Goal: Book appointment/travel/reservation

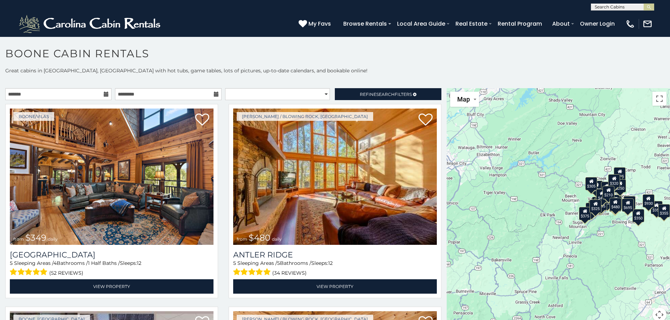
click at [552, 200] on div "$349 $480 $525 $315 $355 $675 $635 $930 $400 $451 $330 $400 $485 $460 $395 $255…" at bounding box center [558, 209] width 223 height 242
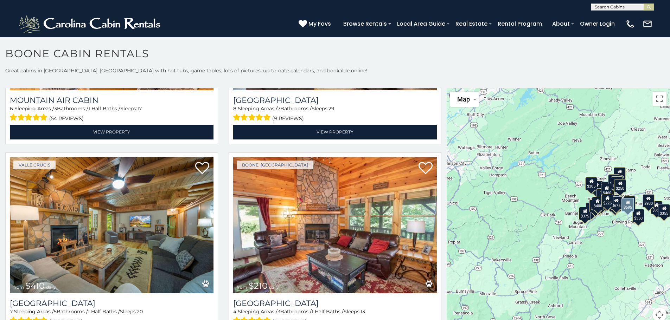
scroll to position [2602, 0]
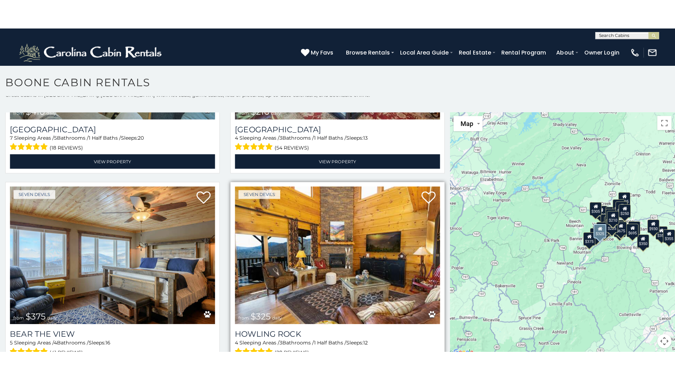
scroll to position [6, 0]
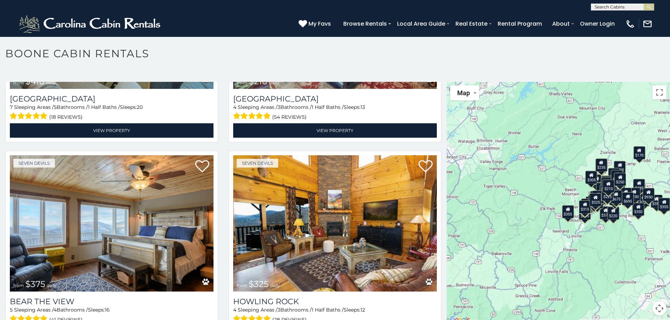
click at [501, 158] on div "$349 $480 $525 $315 $355 $675 $635 $930 $400 $451 $330 $400 $485 $460 $395 $255…" at bounding box center [558, 203] width 223 height 242
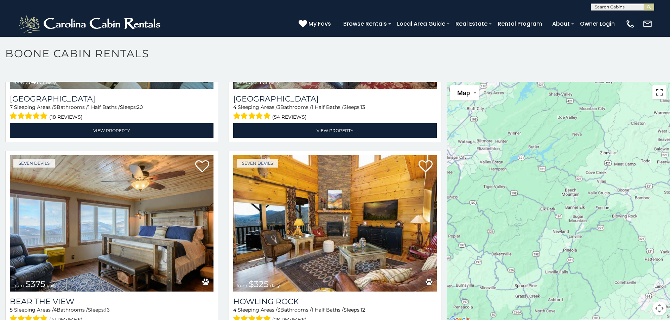
click at [655, 95] on button "Toggle fullscreen view" at bounding box center [659, 92] width 14 height 14
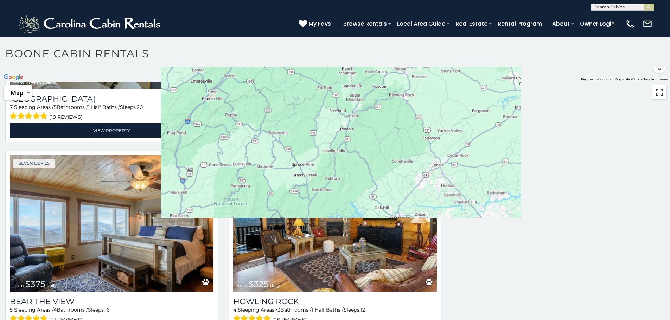
scroll to position [2816, 0]
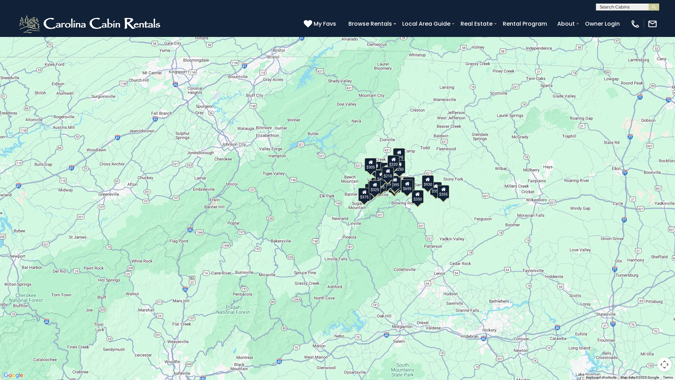
click at [452, 217] on div "$349 $480 $525 $315 $355 $675 $635 $930 $400 $451 $330 $400 $485 $460 $395 $255…" at bounding box center [337, 190] width 675 height 380
click at [666, 320] on button "Map camera controls" at bounding box center [665, 364] width 14 height 14
click at [646, 320] on button "Zoom in" at bounding box center [647, 329] width 14 height 14
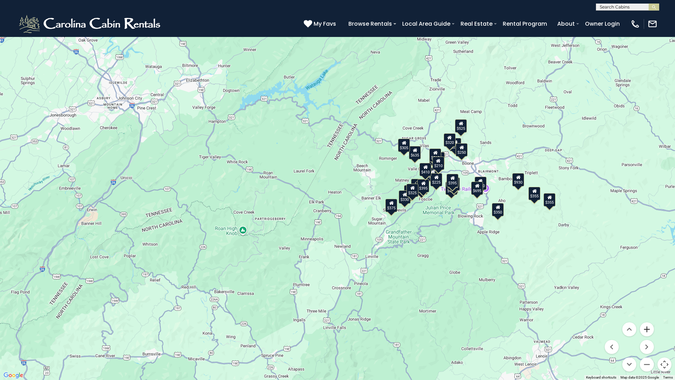
click at [646, 320] on button "Zoom in" at bounding box center [647, 329] width 14 height 14
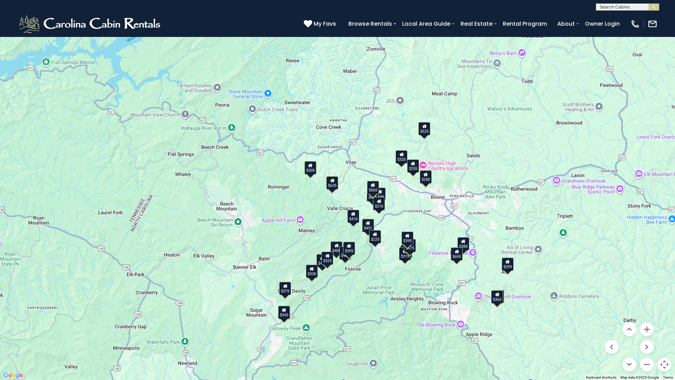
drag, startPoint x: 565, startPoint y: 234, endPoint x: 404, endPoint y: 295, distance: 172.4
click at [404, 295] on div "$349 $480 $525 $315 $675 $635 $400 $451 $330 $400 $485 $460 $395 $255 $565 $225…" at bounding box center [337, 190] width 675 height 380
click at [647, 320] on button "Zoom in" at bounding box center [647, 329] width 14 height 14
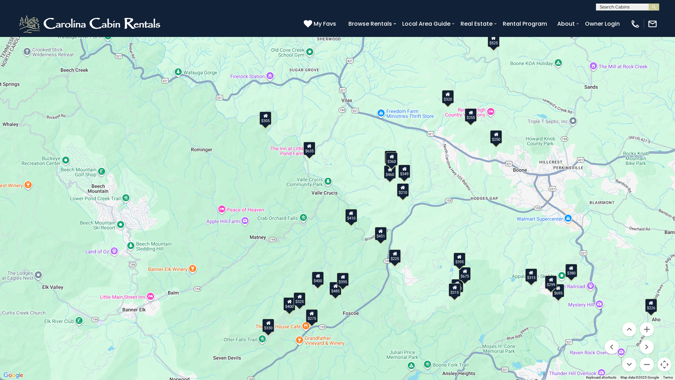
drag, startPoint x: 516, startPoint y: 265, endPoint x: 498, endPoint y: 230, distance: 38.8
click at [498, 230] on div "$349 $480 $525 $315 $675 $635 $400 $451 $330 $400 $485 $460 $395 $255 $565 $225…" at bounding box center [337, 190] width 675 height 380
click at [380, 235] on div "$451" at bounding box center [381, 232] width 12 height 13
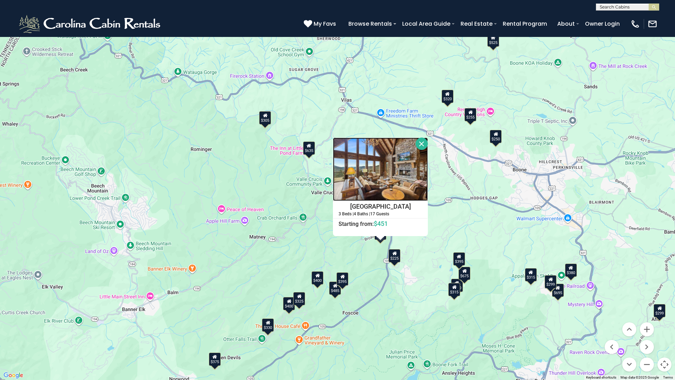
click at [374, 175] on img at bounding box center [380, 168] width 95 height 63
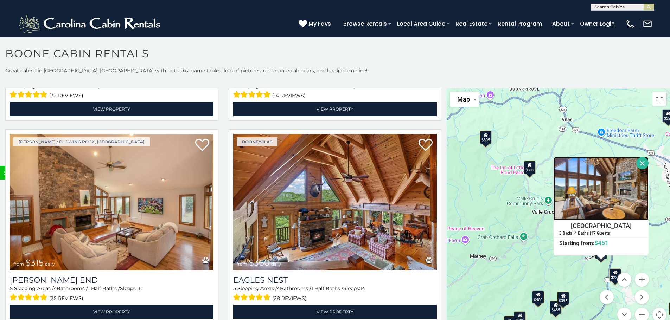
scroll to position [2788, 0]
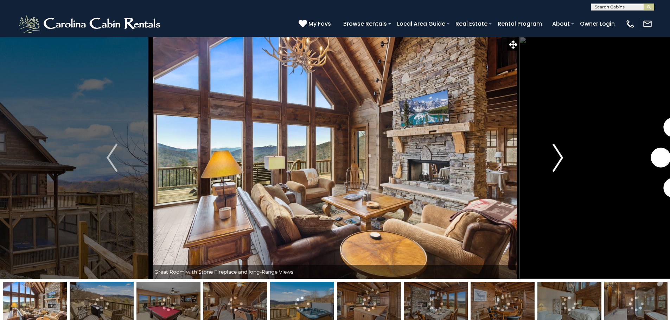
click at [559, 158] on img "Next" at bounding box center [557, 158] width 11 height 28
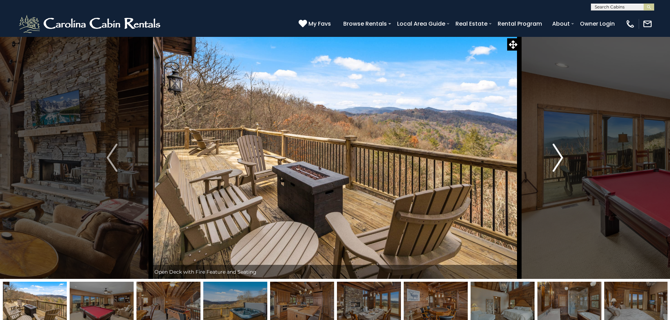
click at [559, 158] on img "Next" at bounding box center [557, 158] width 11 height 28
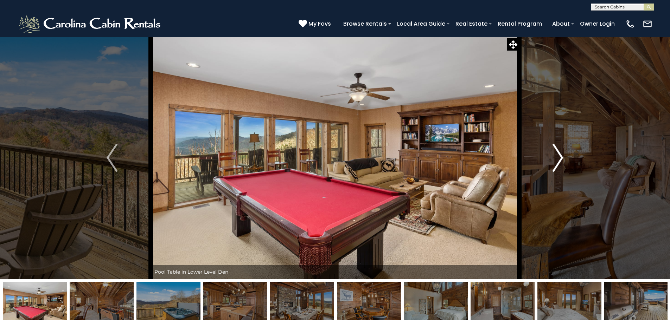
click at [559, 158] on img "Next" at bounding box center [557, 158] width 11 height 28
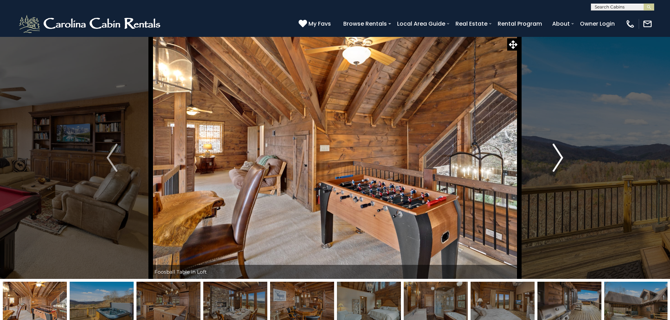
click at [559, 158] on img "Next" at bounding box center [557, 158] width 11 height 28
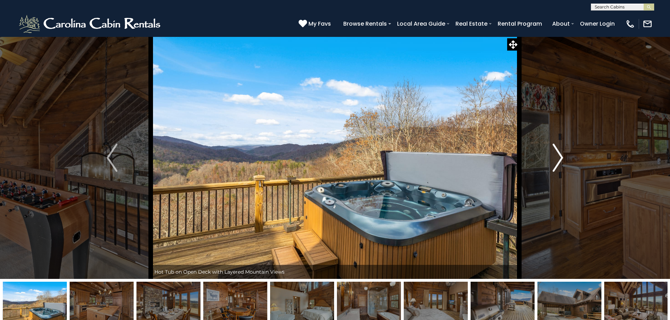
click at [559, 158] on img "Next" at bounding box center [557, 158] width 11 height 28
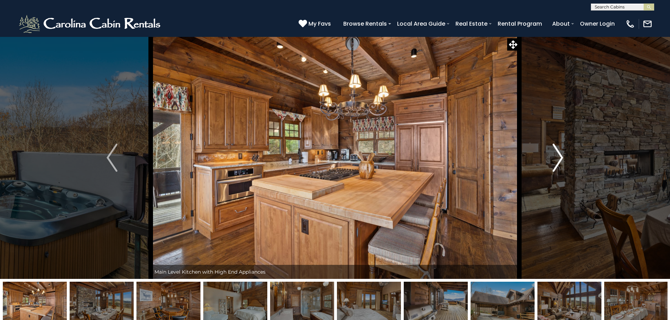
click at [559, 158] on img "Next" at bounding box center [557, 158] width 11 height 28
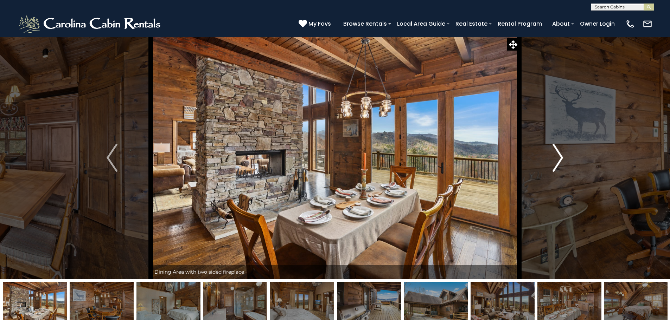
click at [559, 158] on img "Next" at bounding box center [557, 158] width 11 height 28
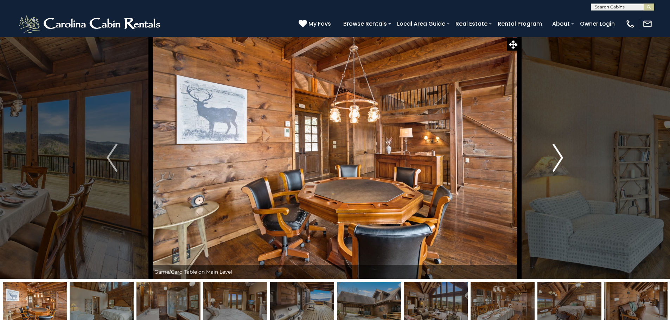
click at [559, 158] on img "Next" at bounding box center [557, 158] width 11 height 28
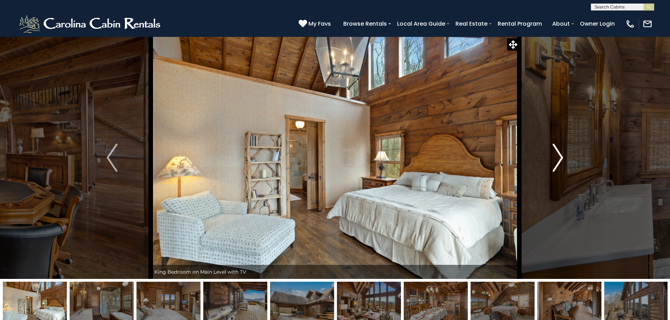
click at [559, 158] on img "Next" at bounding box center [557, 158] width 11 height 28
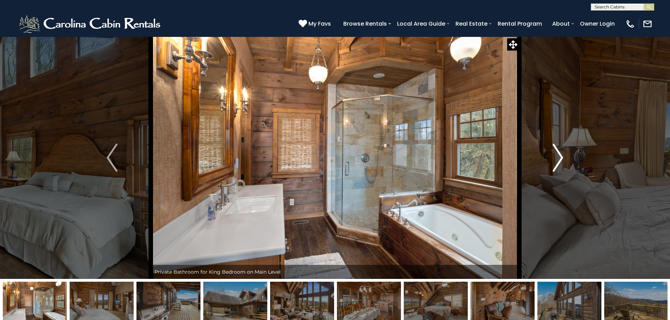
click at [559, 158] on img "Next" at bounding box center [557, 158] width 11 height 28
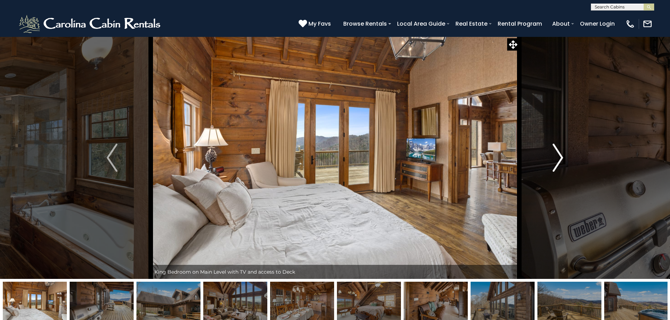
click at [559, 158] on img "Next" at bounding box center [557, 158] width 11 height 28
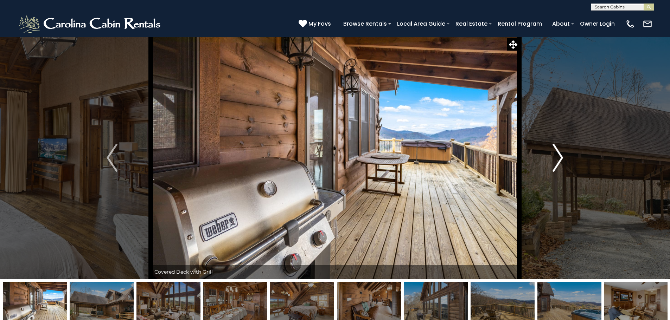
click at [559, 158] on img "Next" at bounding box center [557, 158] width 11 height 28
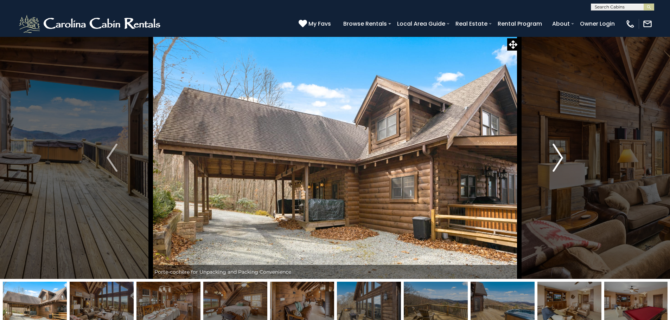
click at [559, 158] on img "Next" at bounding box center [557, 158] width 11 height 28
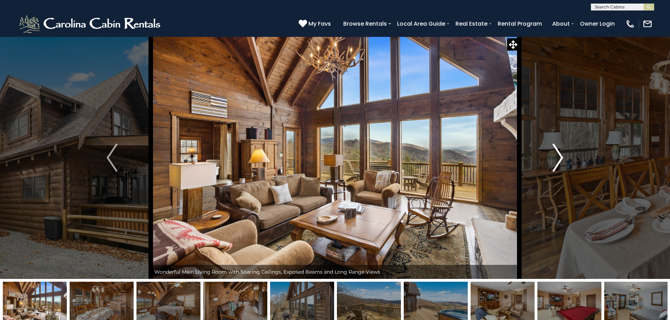
click at [559, 158] on img "Next" at bounding box center [557, 158] width 11 height 28
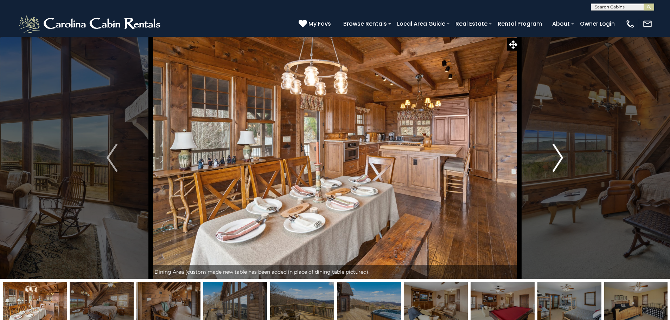
click at [559, 158] on img "Next" at bounding box center [557, 158] width 11 height 28
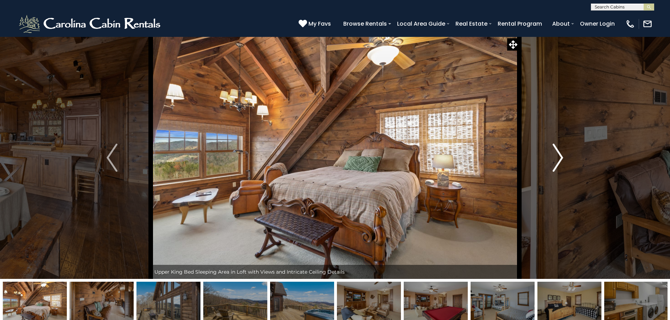
click at [559, 158] on img "Next" at bounding box center [557, 158] width 11 height 28
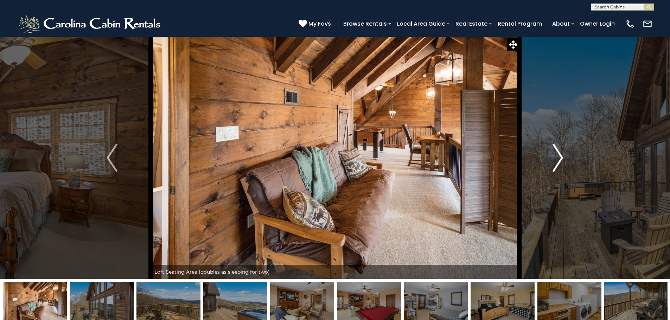
click at [559, 158] on img "Next" at bounding box center [557, 158] width 11 height 28
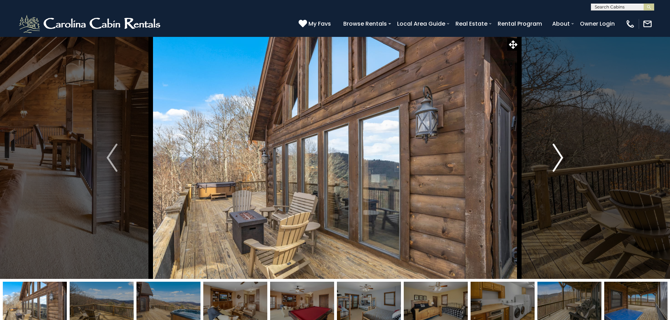
click at [559, 158] on img "Next" at bounding box center [557, 158] width 11 height 28
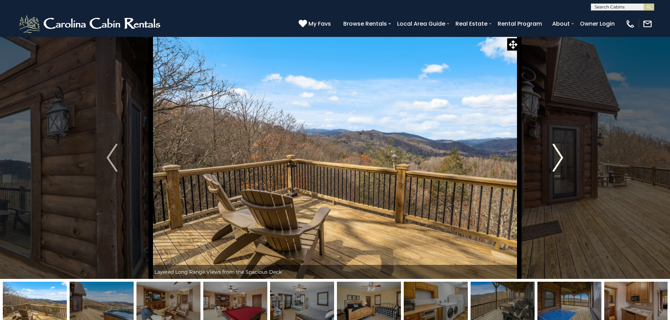
click at [559, 158] on img "Next" at bounding box center [557, 158] width 11 height 28
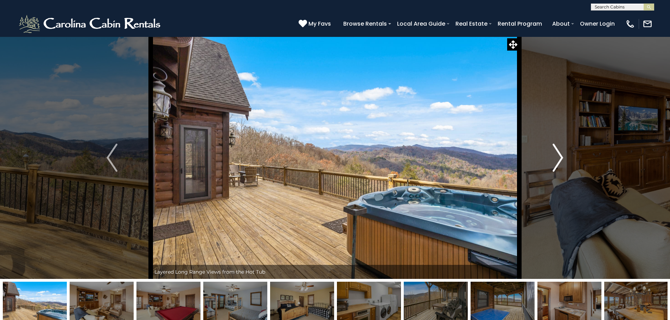
click at [559, 158] on img "Next" at bounding box center [557, 158] width 11 height 28
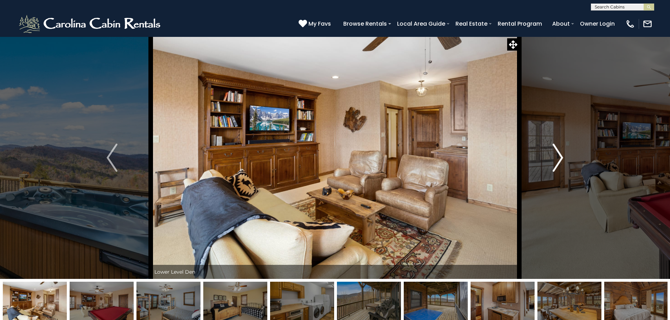
click at [559, 158] on img "Next" at bounding box center [557, 158] width 11 height 28
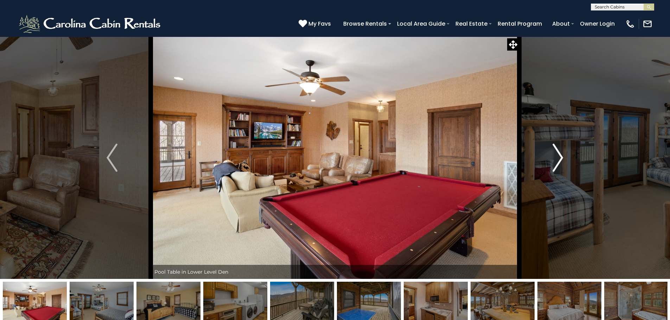
click at [559, 158] on img "Next" at bounding box center [557, 158] width 11 height 28
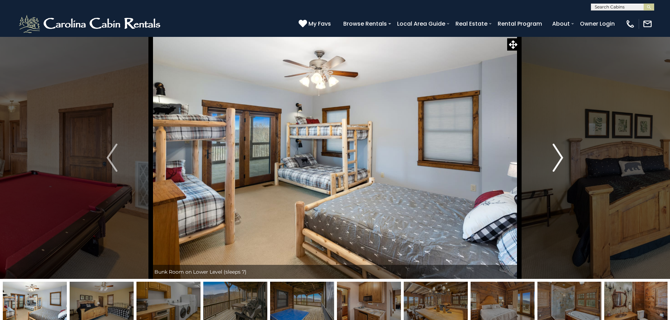
click at [559, 158] on img "Next" at bounding box center [557, 158] width 11 height 28
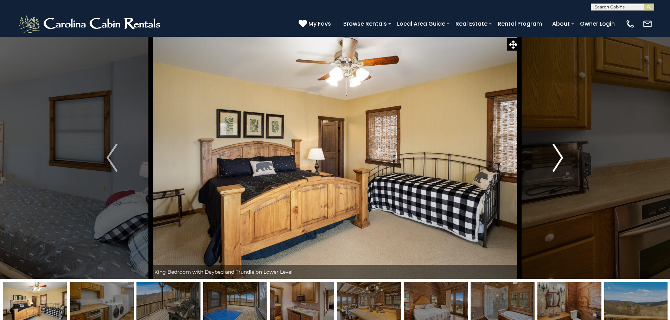
click at [559, 158] on img "Next" at bounding box center [557, 158] width 11 height 28
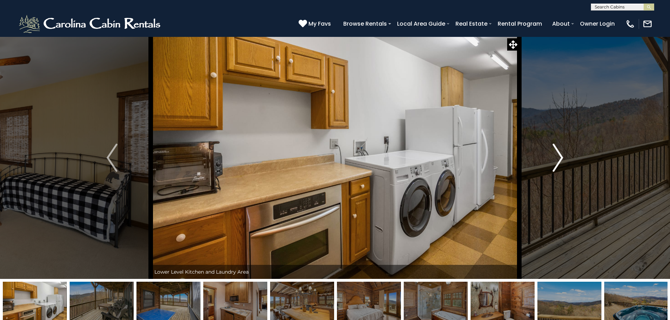
click at [559, 158] on img "Next" at bounding box center [557, 158] width 11 height 28
